Goal: Task Accomplishment & Management: Manage account settings

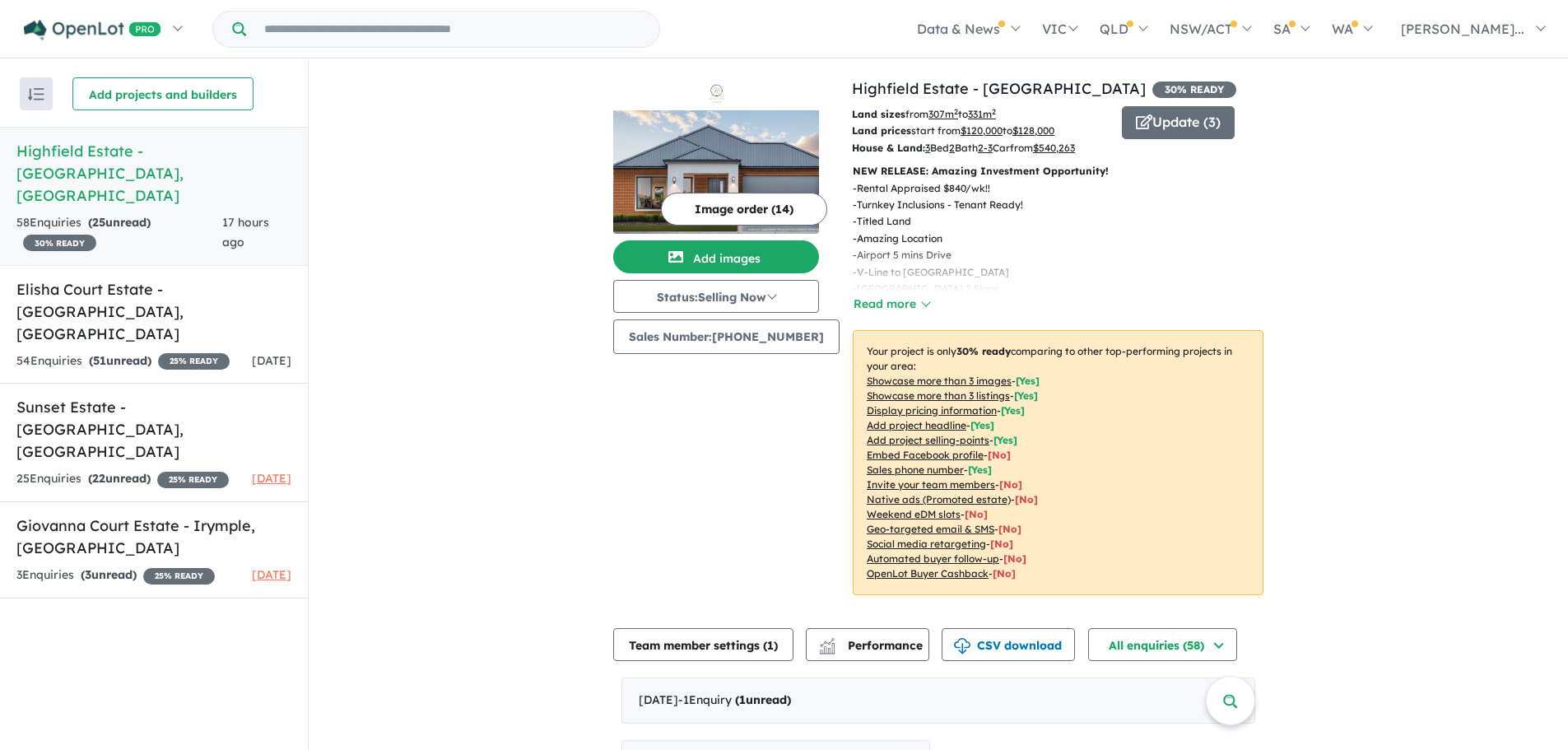
click at [117, 158] on h5 "Highfield Estate - [GEOGRAPHIC_DATA] , [GEOGRAPHIC_DATA]" at bounding box center [153, 173] width 274 height 67
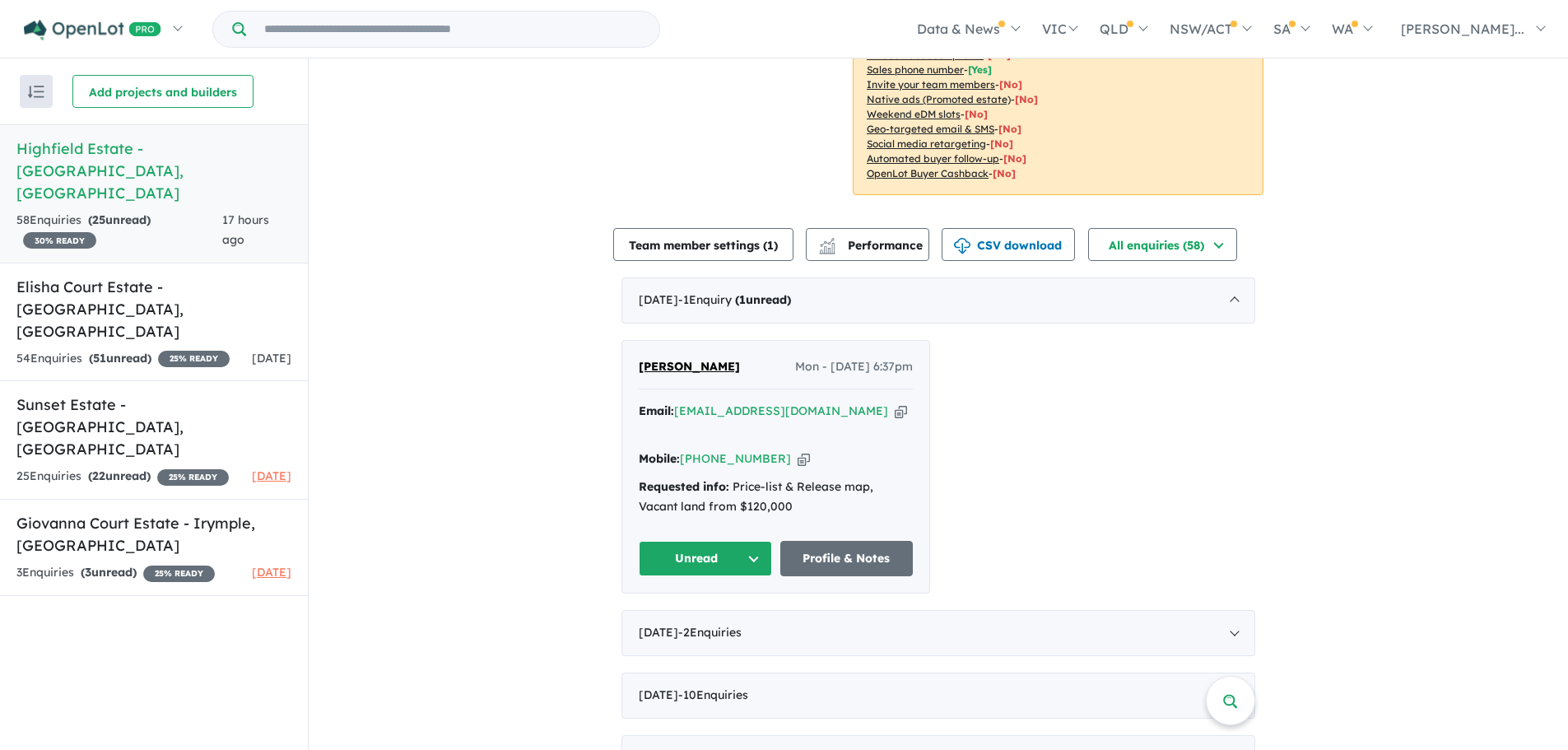
scroll to position [424, 0]
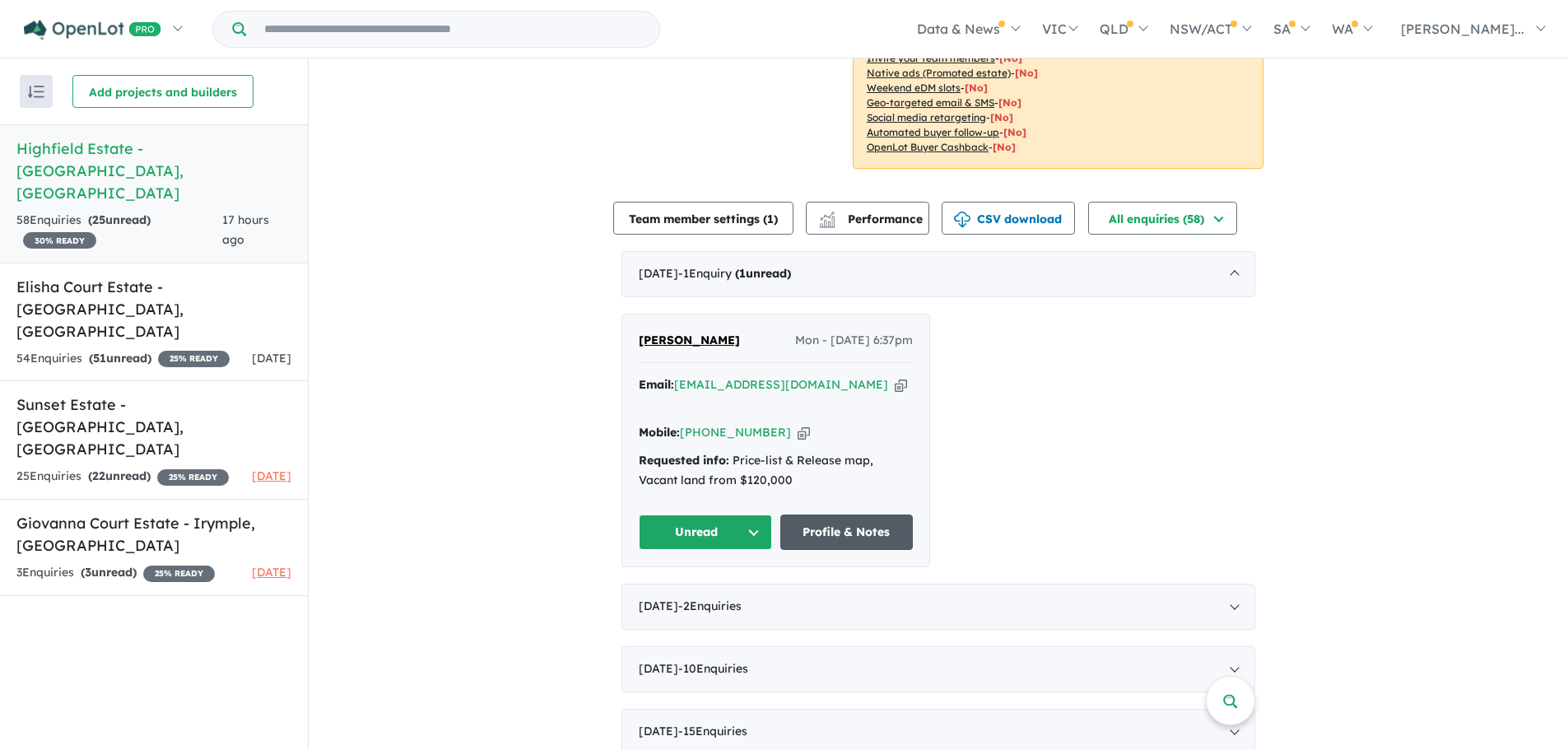
click at [848, 514] on link "Profile & Notes" at bounding box center [846, 532] width 133 height 36
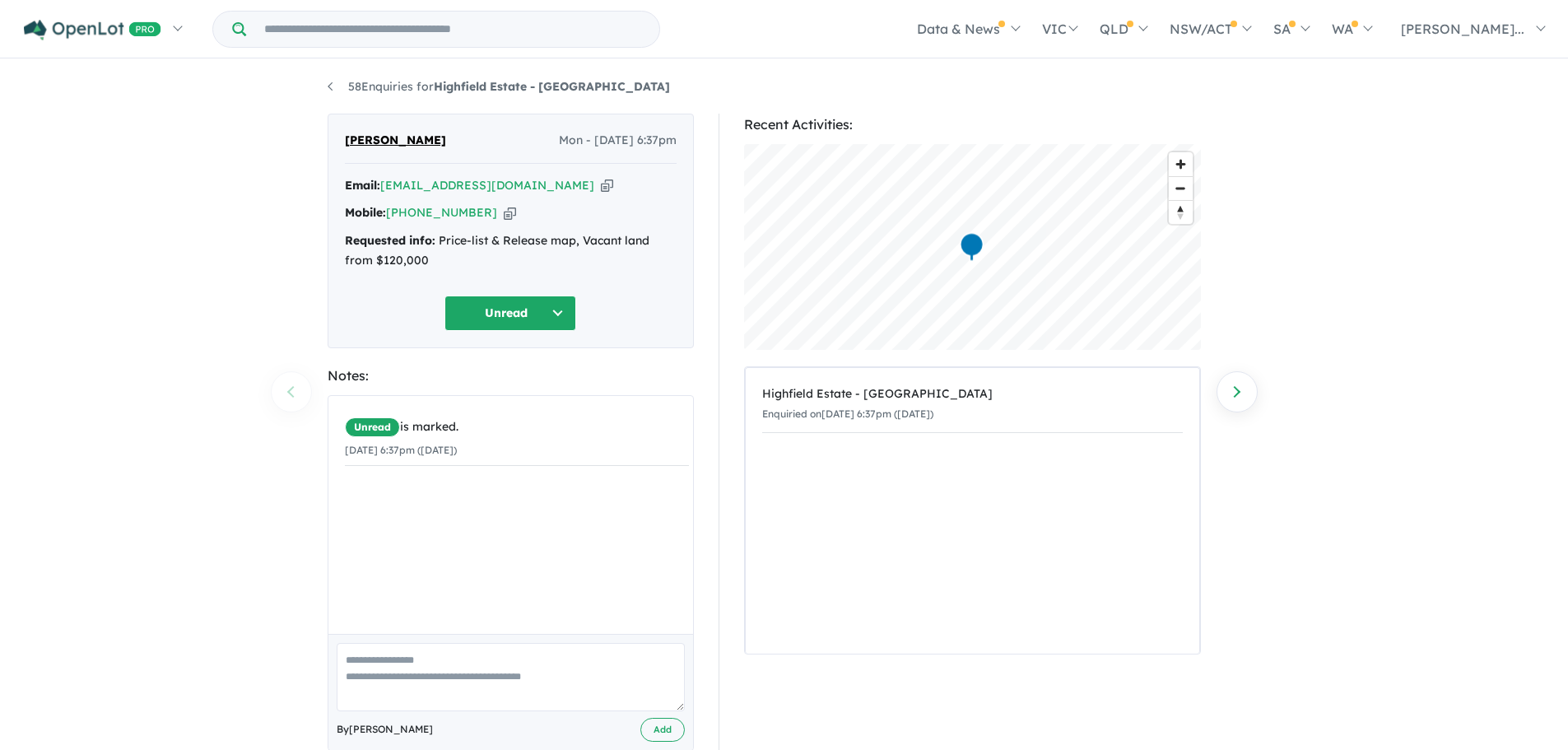
click at [559, 310] on button "Unread" at bounding box center [510, 313] width 132 height 36
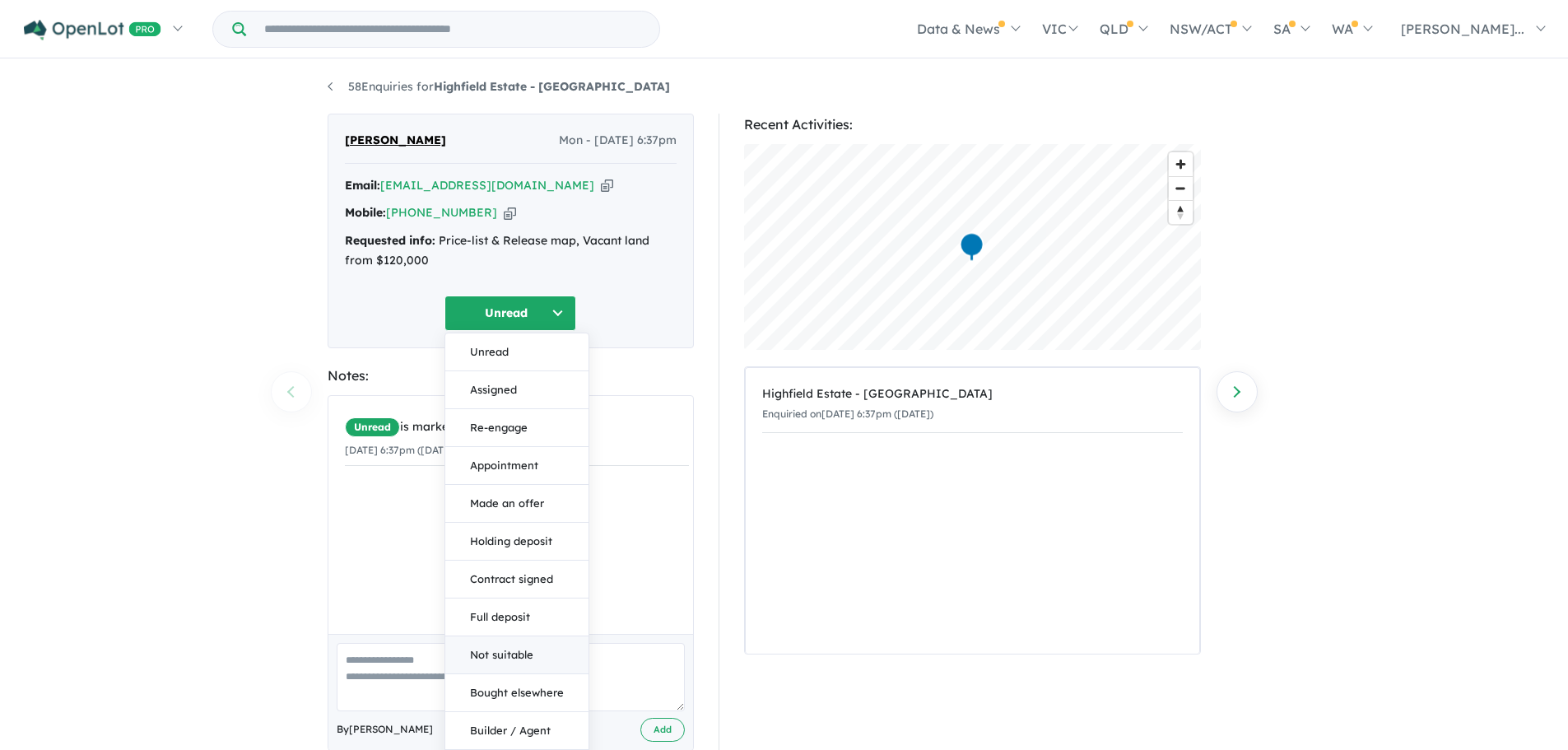
click at [524, 650] on button "Not suitable" at bounding box center [517, 656] width 143 height 38
